Goal: Navigation & Orientation: Find specific page/section

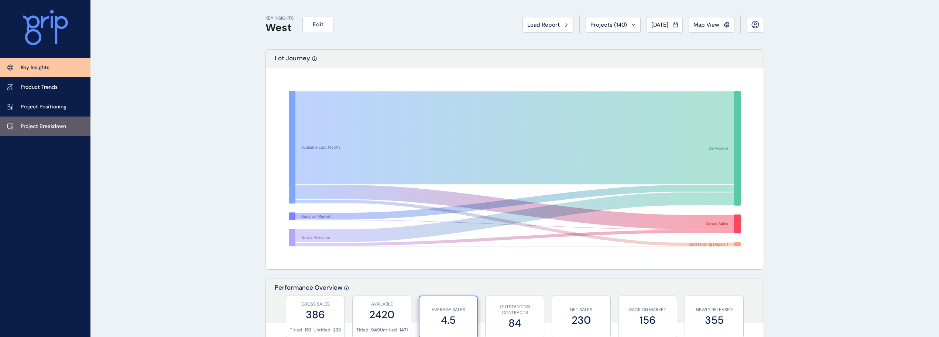
click at [51, 126] on p "Project Breakdown" at bounding box center [43, 126] width 45 height 7
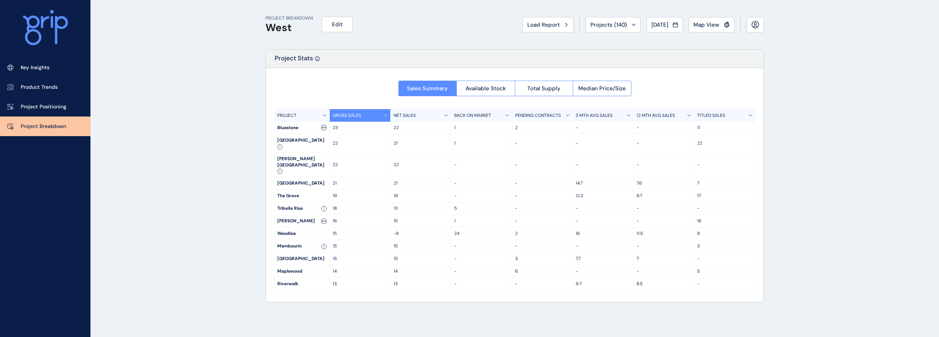
click at [54, 127] on p "Project Breakdown" at bounding box center [43, 126] width 45 height 7
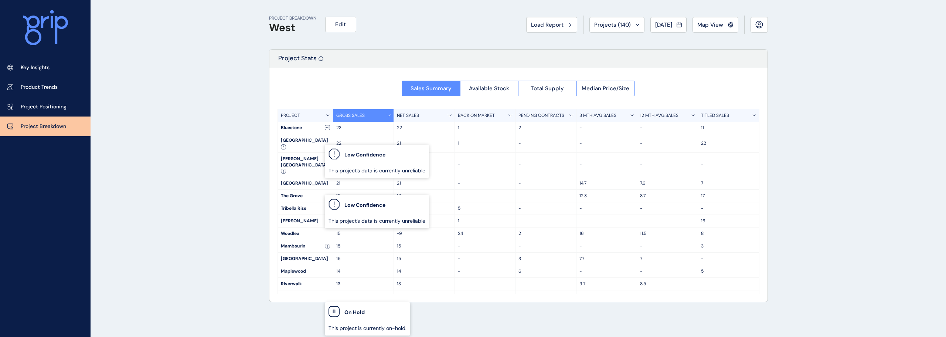
click at [286, 144] on icon at bounding box center [283, 146] width 5 height 5
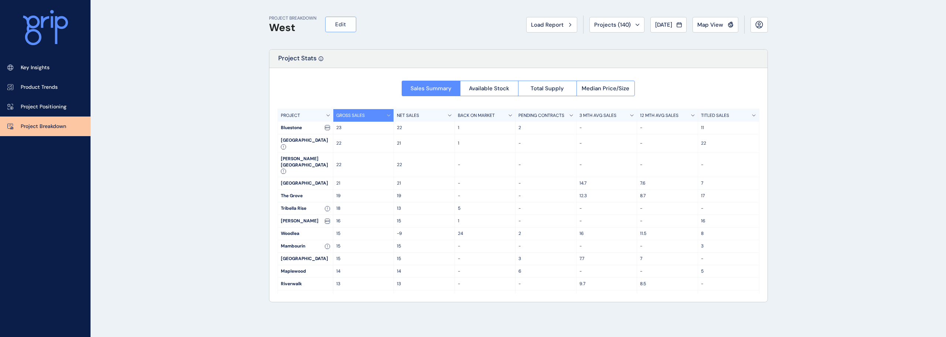
click at [332, 24] on button "Edit" at bounding box center [340, 25] width 31 height 16
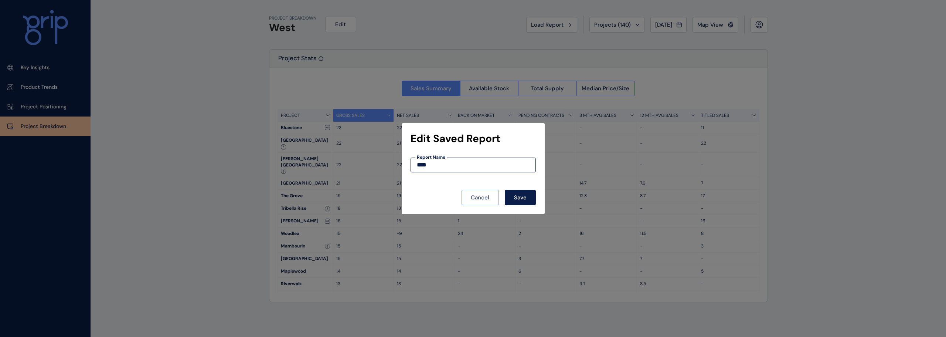
click at [482, 191] on button "Cancel" at bounding box center [479, 198] width 37 height 16
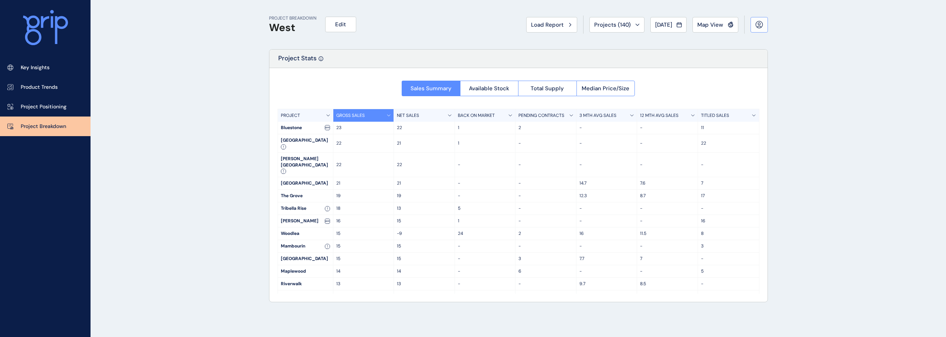
click at [758, 22] on icon at bounding box center [759, 25] width 8 height 8
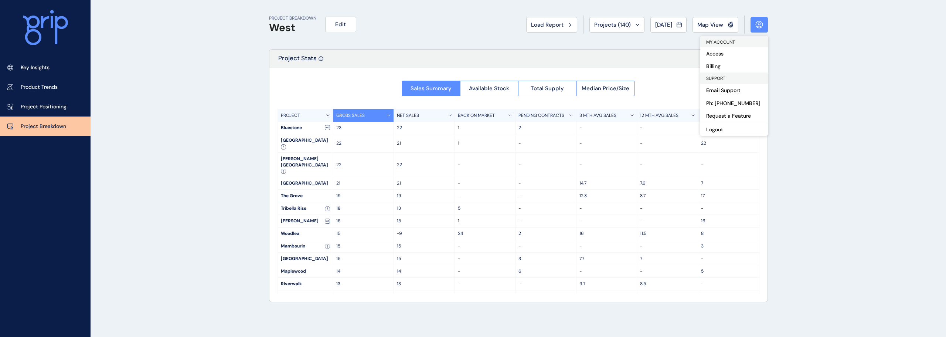
click at [758, 22] on icon at bounding box center [759, 25] width 8 height 8
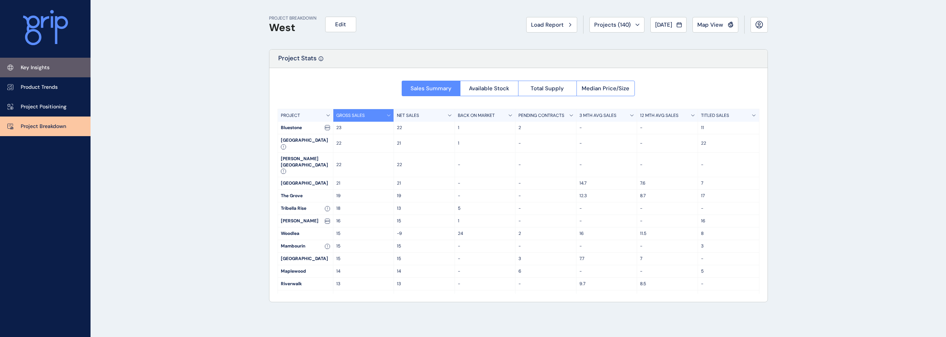
click at [41, 76] on link "Key Insights" at bounding box center [45, 68] width 91 height 20
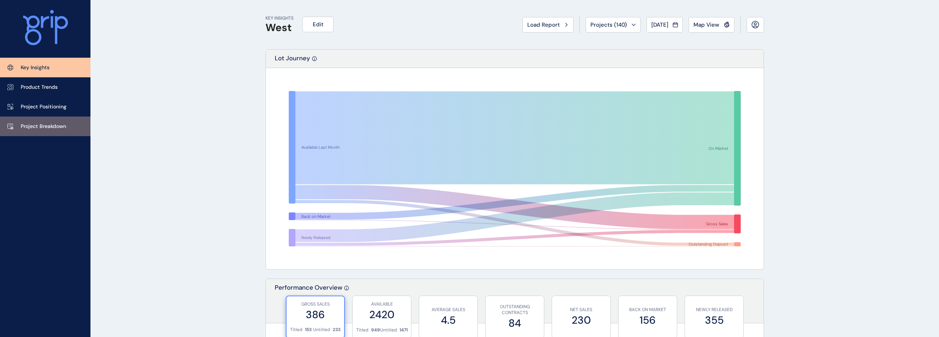
click at [40, 129] on p "Project Breakdown" at bounding box center [43, 126] width 45 height 7
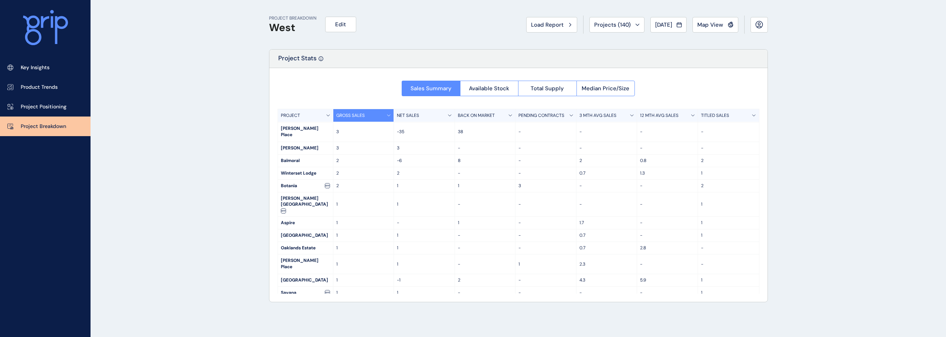
scroll to position [554, 0]
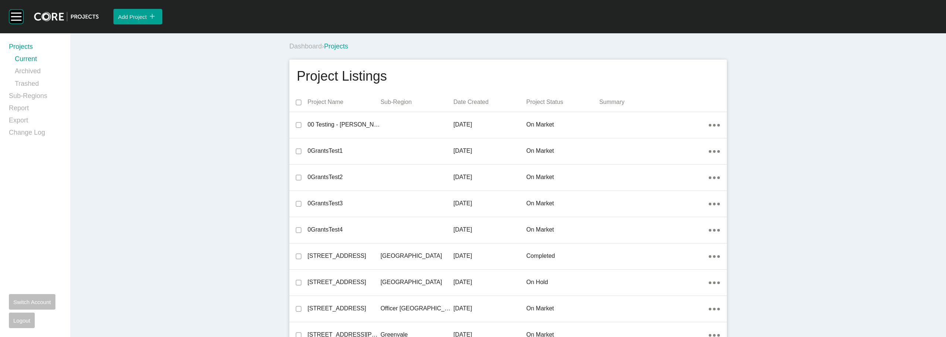
scroll to position [1766, 0]
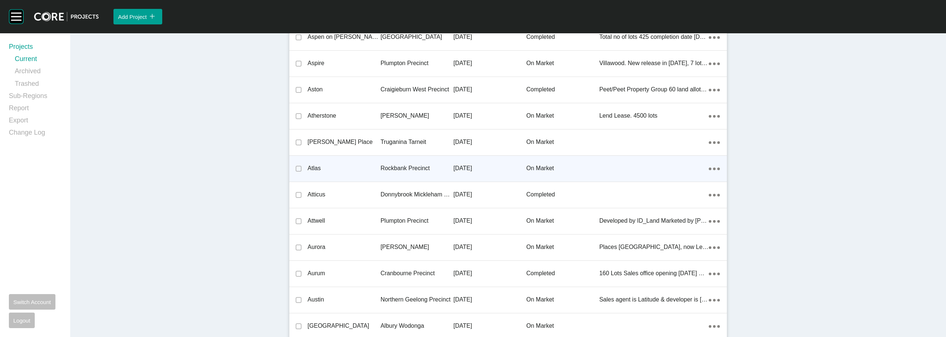
click at [315, 168] on p "Atlas" at bounding box center [343, 168] width 73 height 8
